Goal: Information Seeking & Learning: Learn about a topic

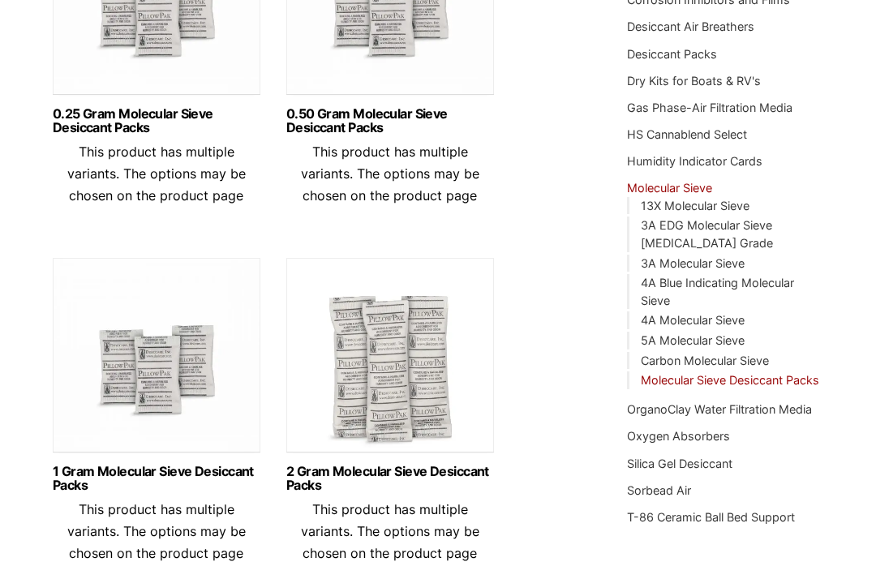
scroll to position [319, 0]
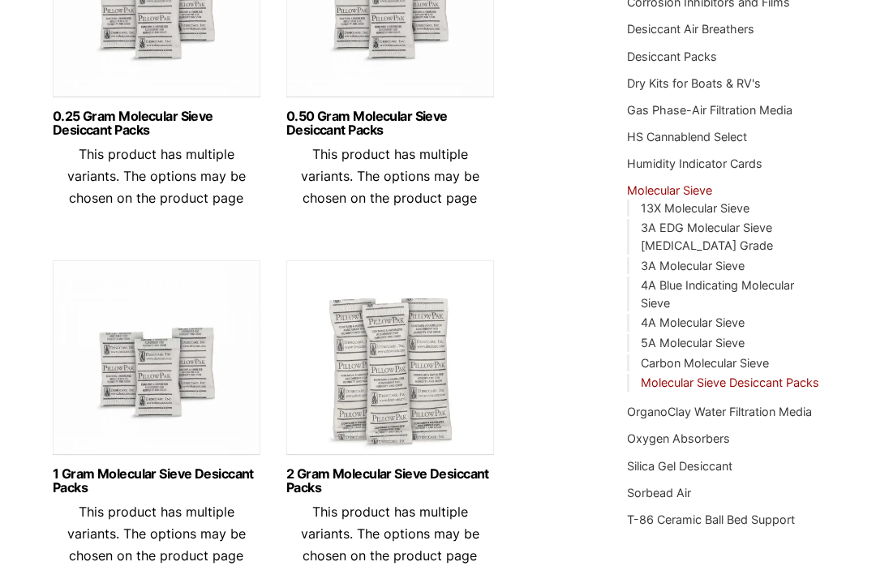
click at [773, 222] on link "3A EDG Molecular Sieve [MEDICAL_DATA] Grade" at bounding box center [707, 238] width 132 height 32
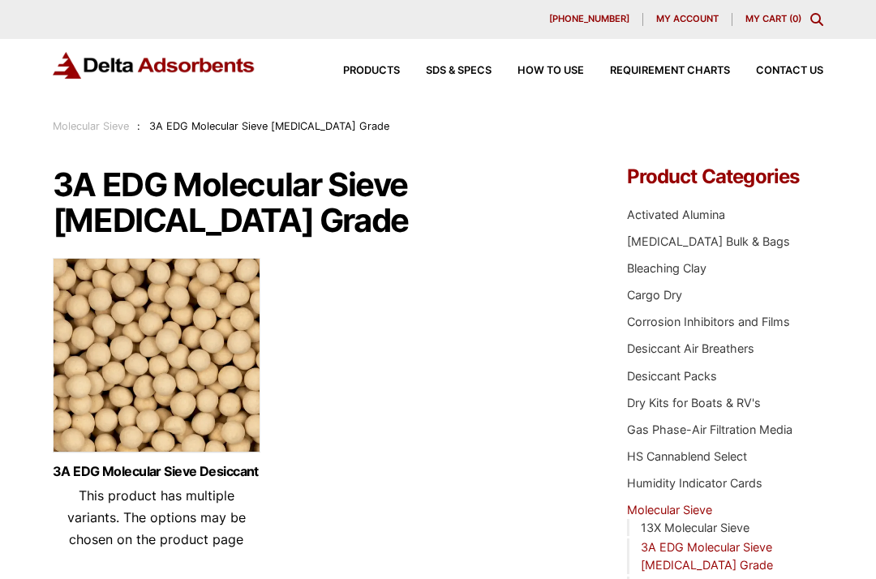
click at [115, 62] on img at bounding box center [154, 65] width 203 height 27
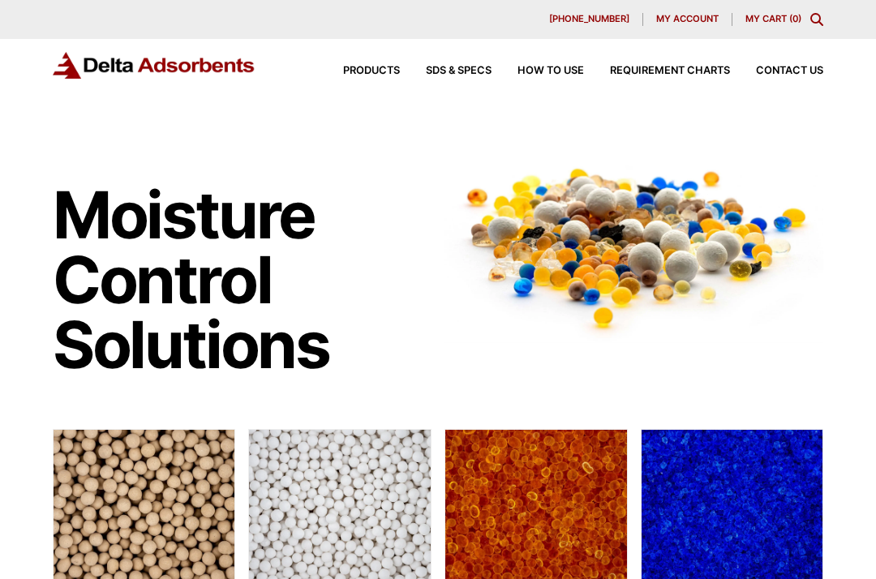
click at [559, 62] on div "Products SDS & SPECS How to Use Requirement Charts Contact Us" at bounding box center [570, 71] width 519 height 24
click at [562, 71] on span "How to Use" at bounding box center [551, 71] width 67 height 11
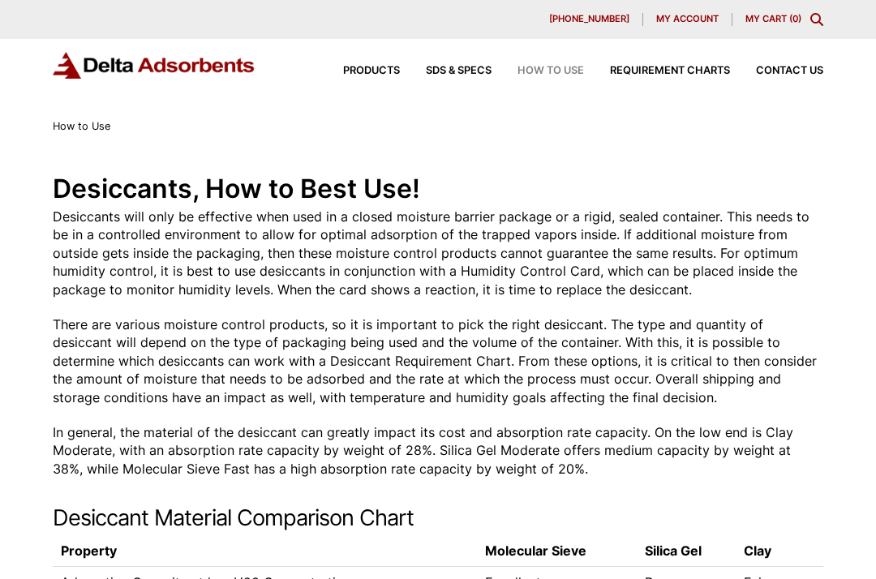
click at [82, 75] on img at bounding box center [154, 65] width 203 height 27
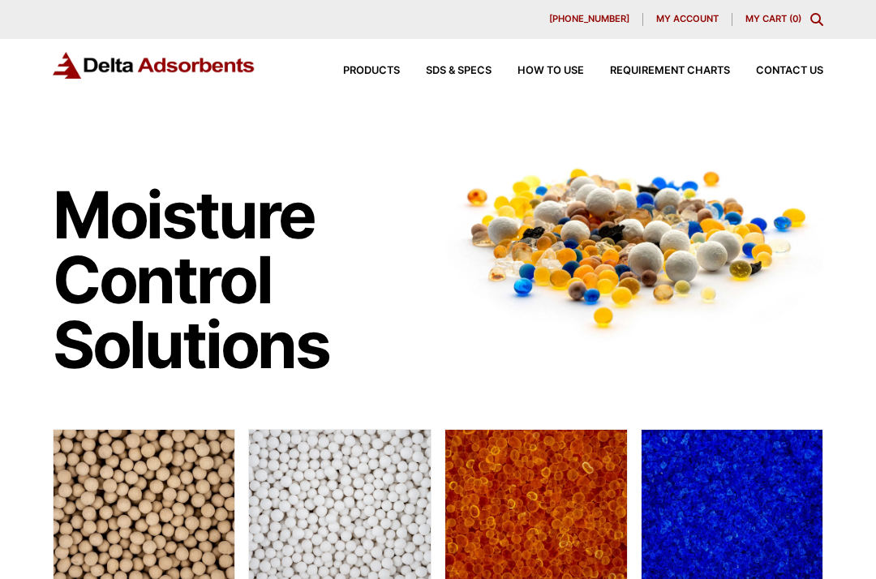
click at [809, 60] on div "Products SDS & SPECS How to Use Requirement Charts Contact Us" at bounding box center [570, 71] width 519 height 24
click at [791, 74] on span "Contact Us" at bounding box center [789, 71] width 67 height 11
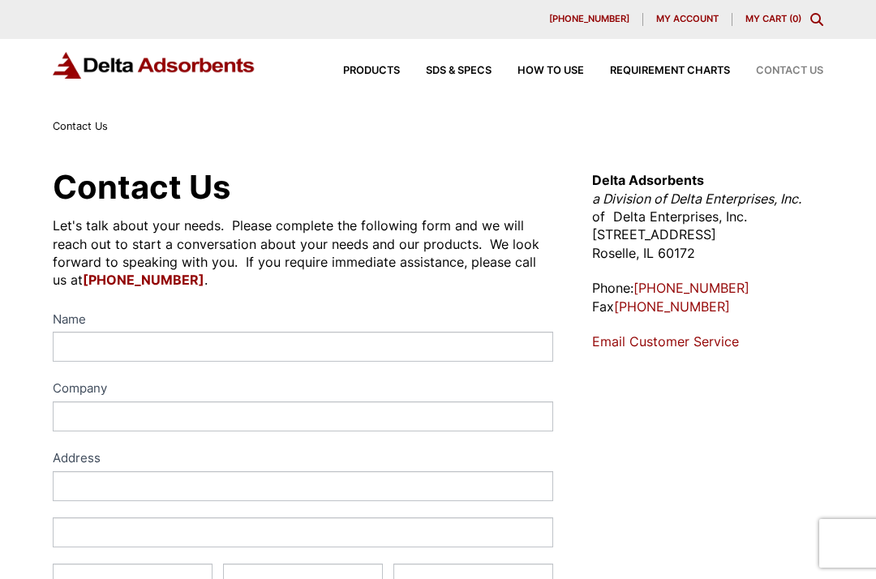
click at [150, 70] on img at bounding box center [154, 65] width 203 height 27
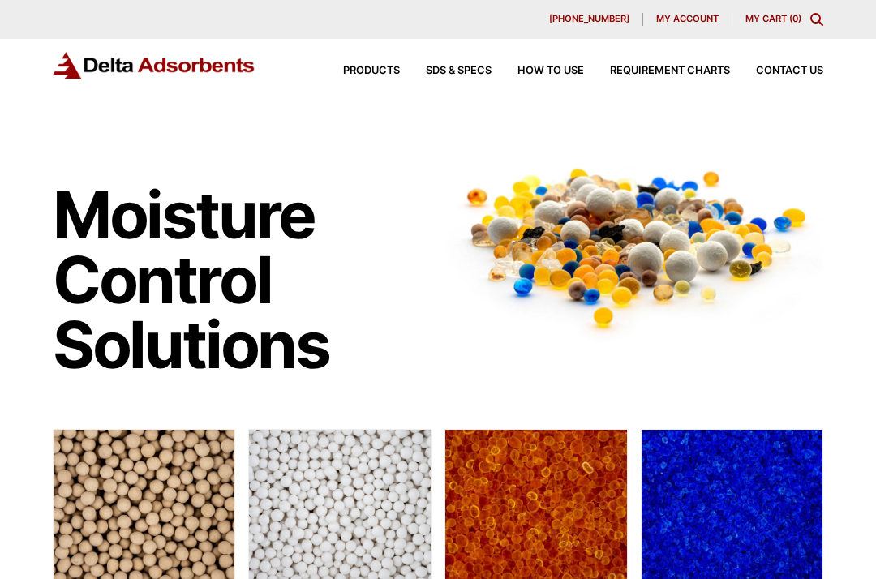
click at [85, 59] on img at bounding box center [154, 65] width 203 height 27
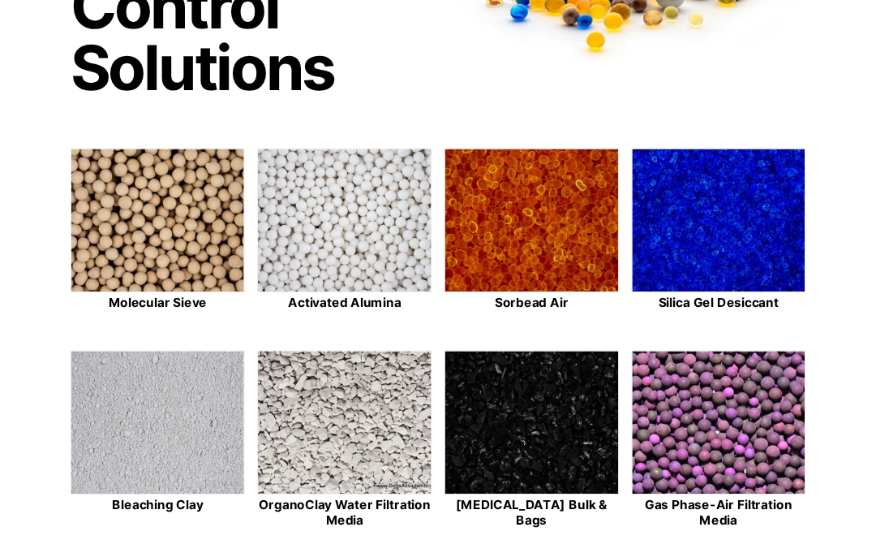
scroll to position [287, 0]
